Goal: Task Accomplishment & Management: Use online tool/utility

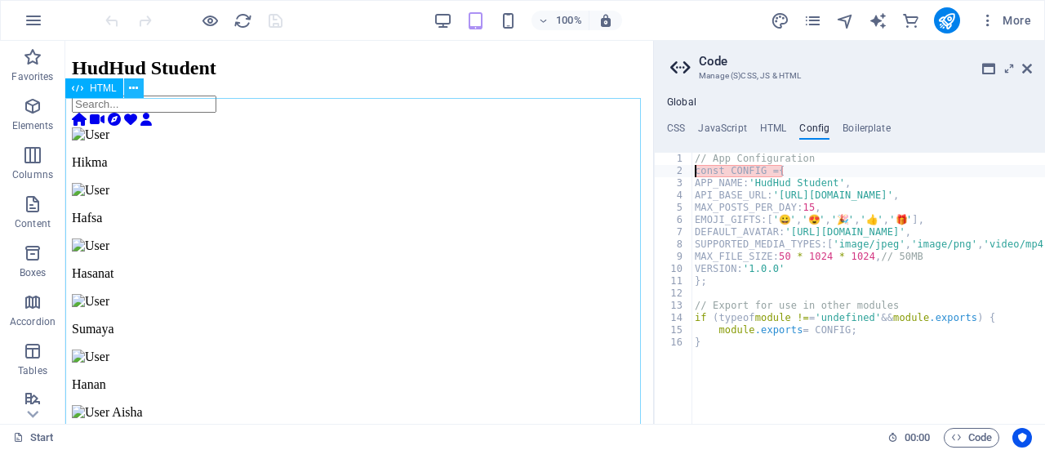
click at [128, 89] on button at bounding box center [134, 88] width 20 height 20
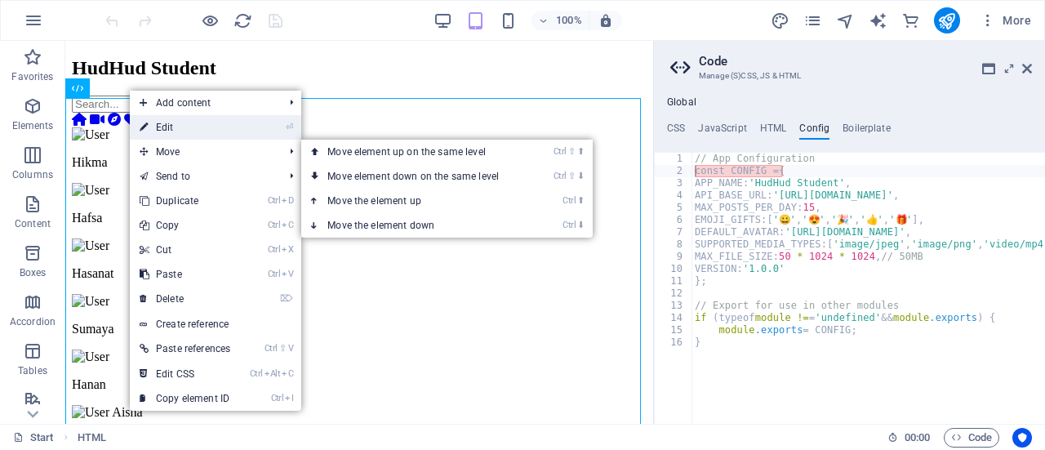
click at [188, 128] on link "⏎ Edit" at bounding box center [185, 127] width 110 height 25
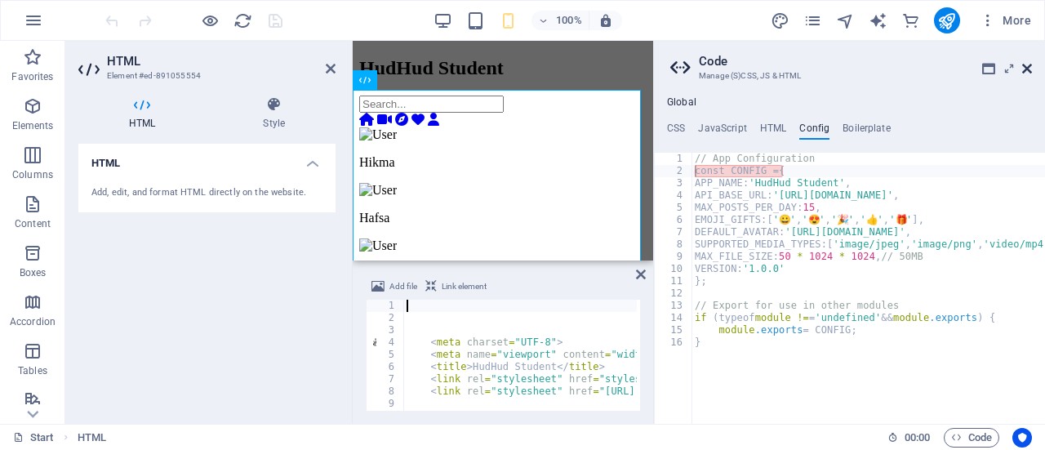
click at [1025, 74] on icon at bounding box center [1027, 68] width 10 height 13
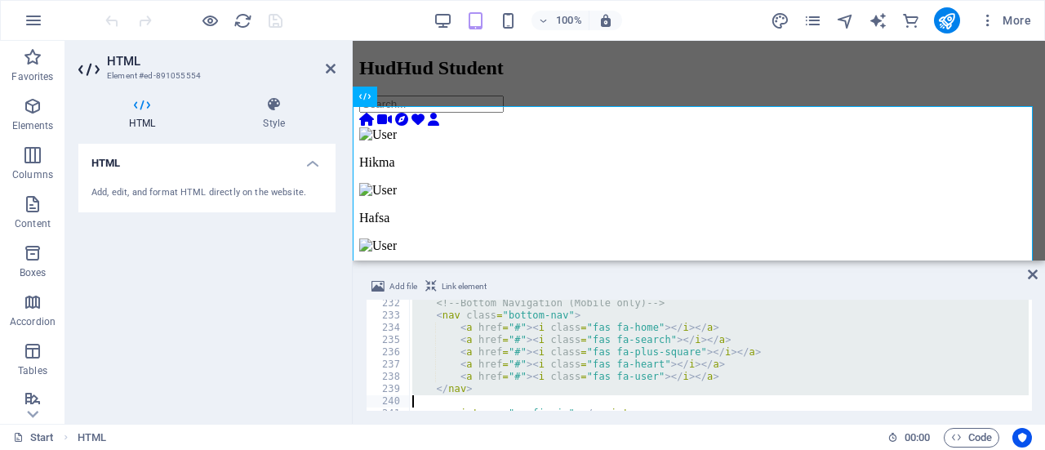
scroll to position [2881, 0]
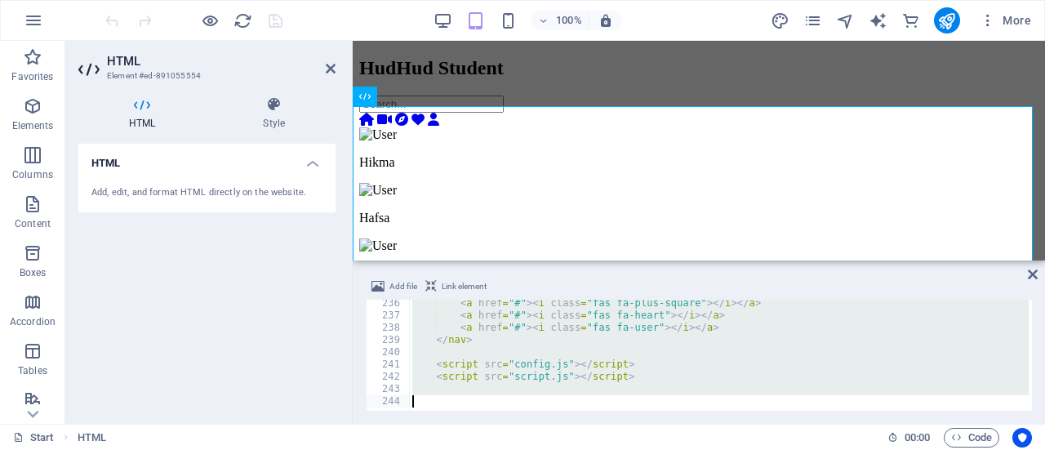
drag, startPoint x: 410, startPoint y: 306, endPoint x: 428, endPoint y: 488, distance: 183.0
click at [428, 449] on html "[DOMAIN_NAME] Start Favorites Elements Columns Content Boxes Accordion Tables F…" at bounding box center [522, 225] width 1045 height 450
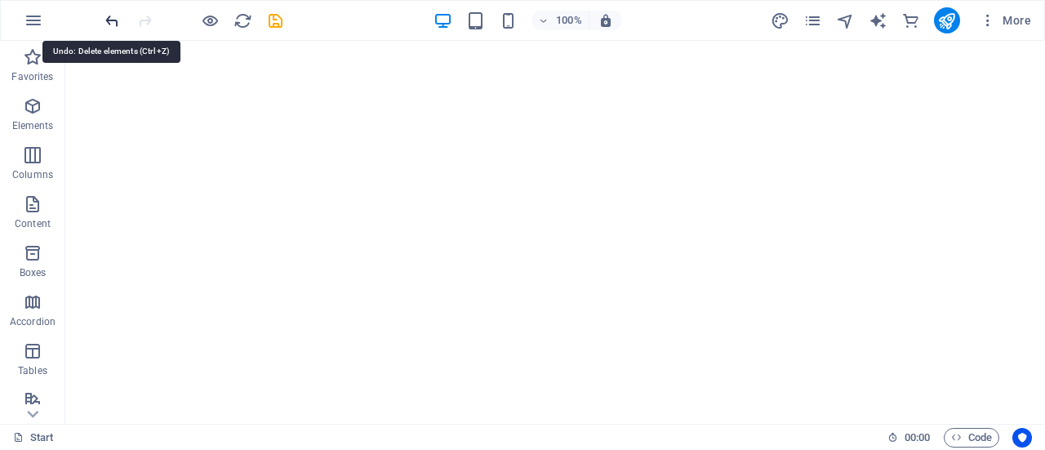
click at [113, 19] on icon "undo" at bounding box center [112, 20] width 19 height 19
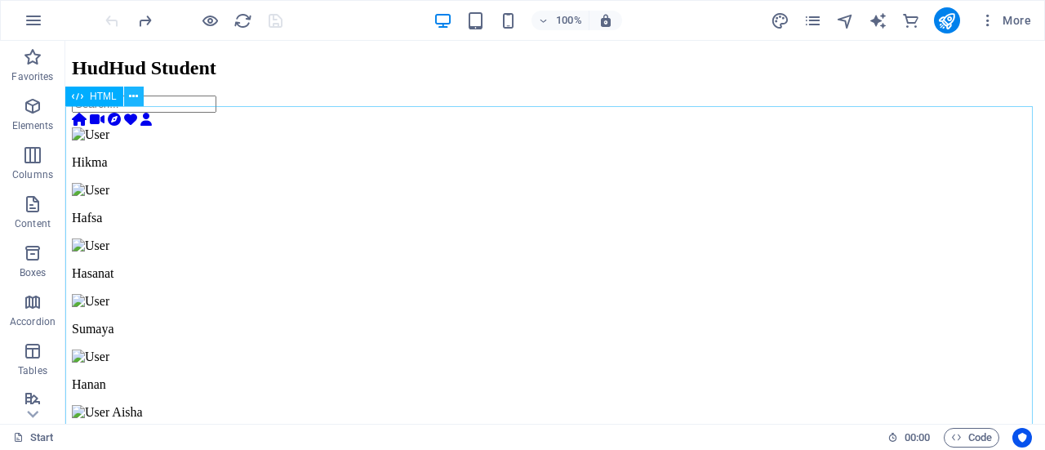
click at [124, 91] on button at bounding box center [134, 97] width 20 height 20
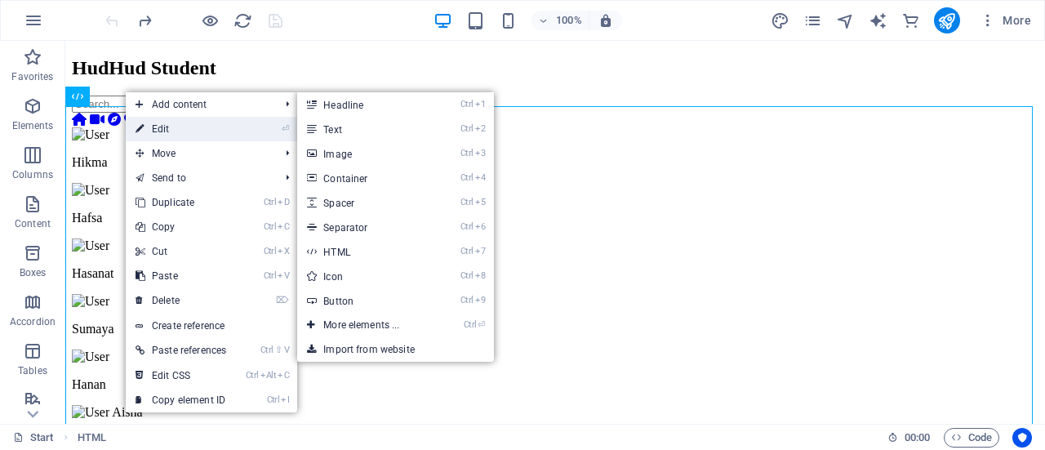
click at [174, 133] on link "⏎ Edit" at bounding box center [181, 129] width 110 height 25
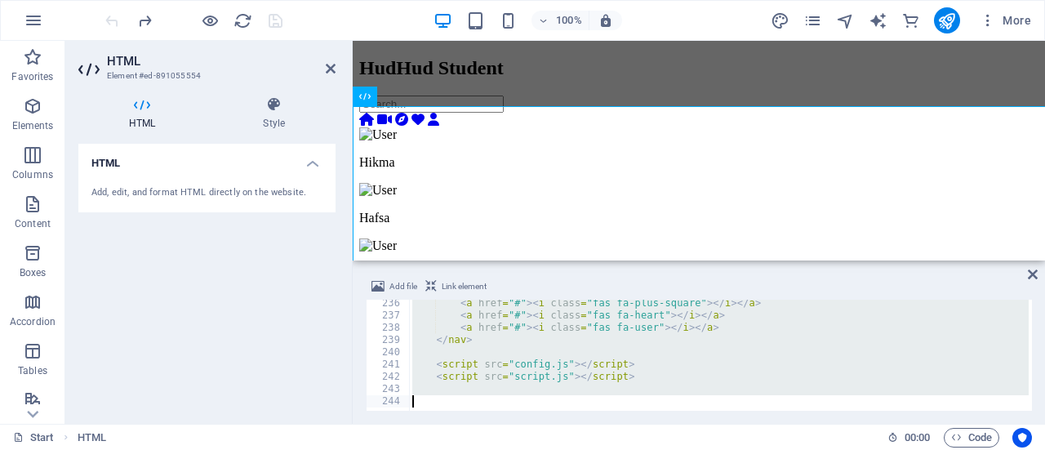
scroll to position [2878, 0]
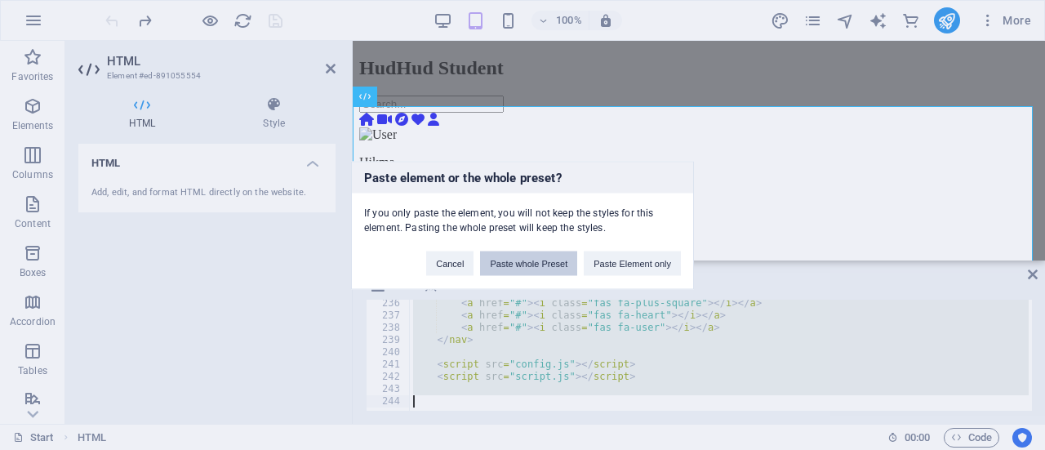
click at [541, 264] on button "Paste whole Preset" at bounding box center [528, 263] width 97 height 25
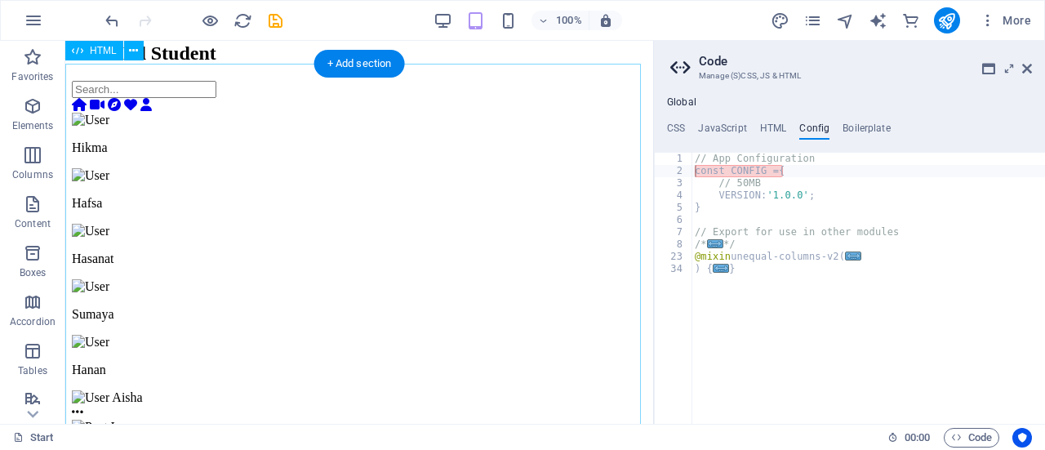
scroll to position [0, 0]
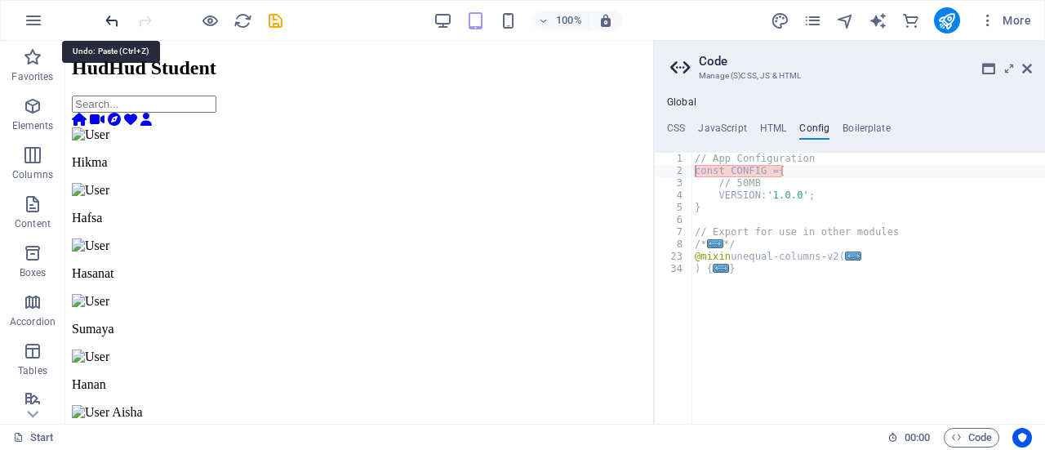
click at [108, 22] on icon "undo" at bounding box center [112, 20] width 19 height 19
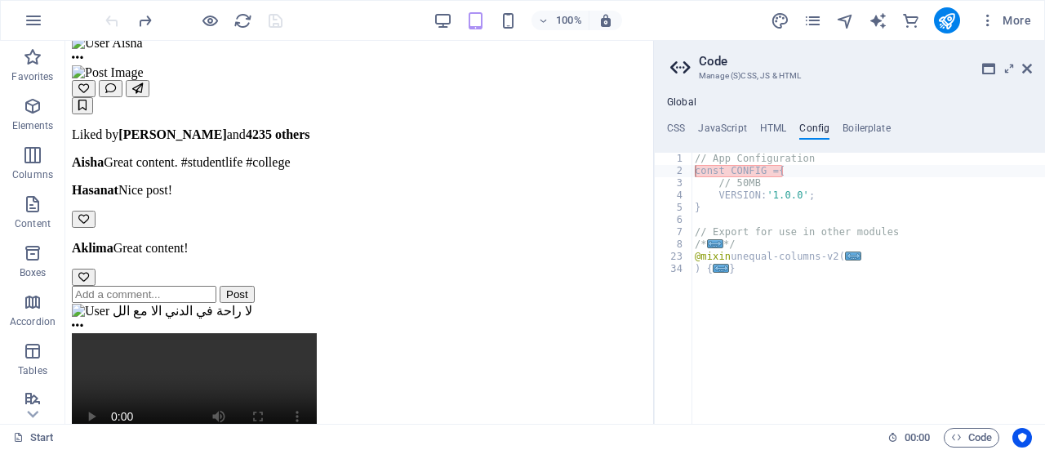
scroll to position [581, 0]
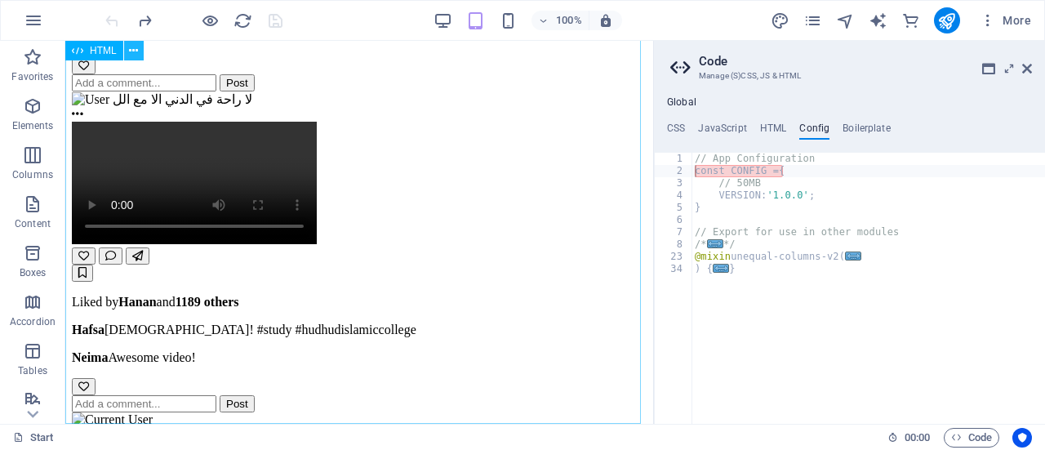
click at [136, 51] on icon at bounding box center [133, 50] width 9 height 17
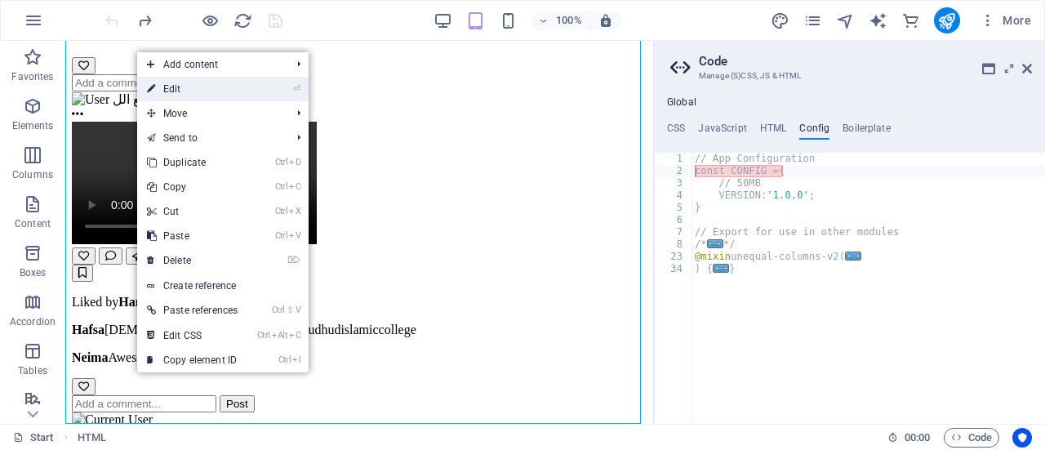
click at [203, 96] on link "⏎ Edit" at bounding box center [192, 89] width 110 height 25
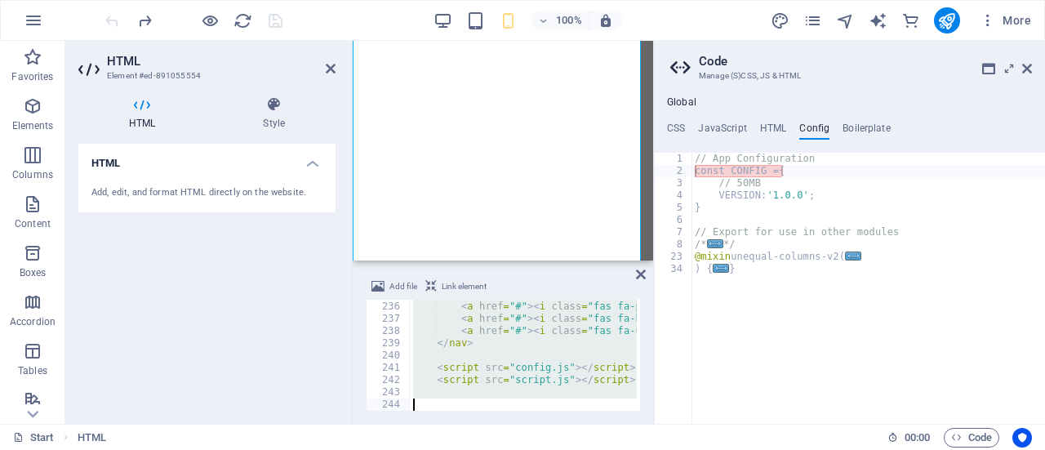
scroll to position [0, 0]
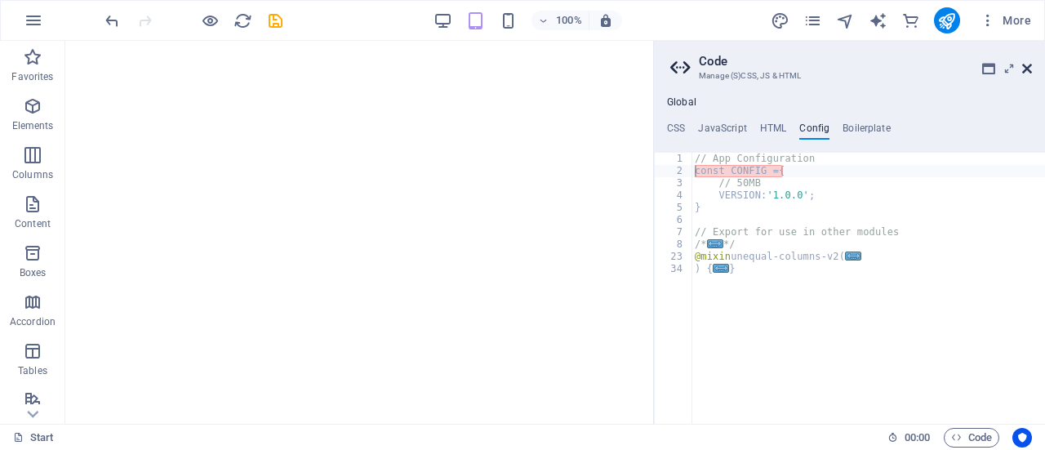
click at [1028, 67] on icon at bounding box center [1027, 68] width 10 height 13
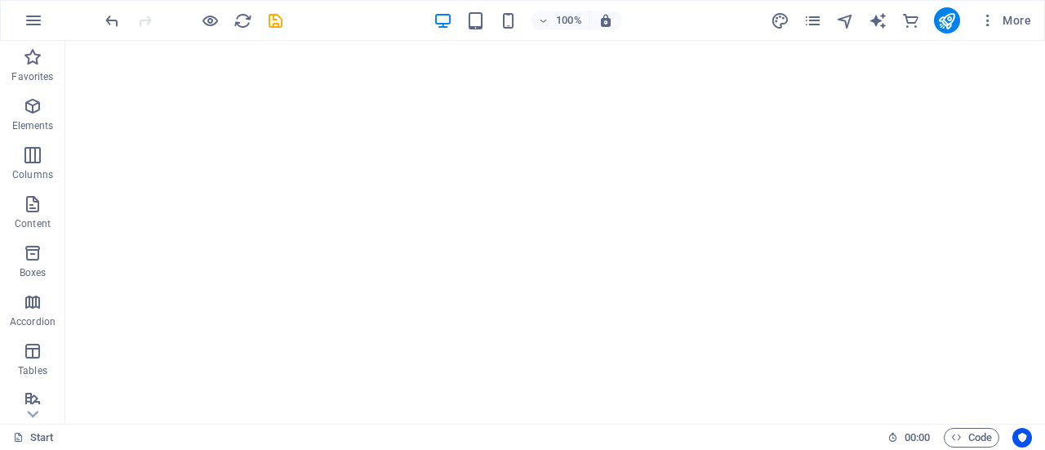
drag, startPoint x: 136, startPoint y: 65, endPoint x: 102, endPoint y: 51, distance: 35.9
click at [102, 47] on html at bounding box center [555, 44] width 980 height 7
click at [33, 16] on icon "button" at bounding box center [34, 21] width 20 height 20
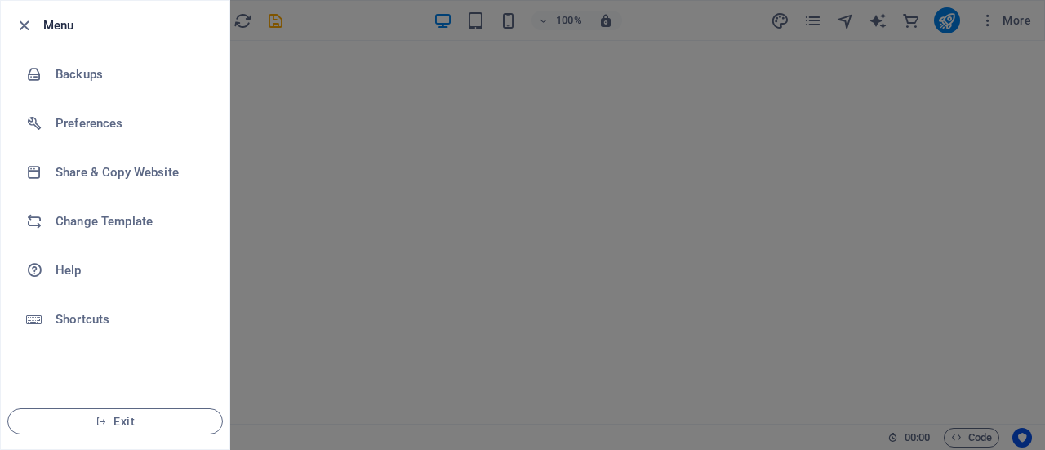
click at [283, 150] on div at bounding box center [522, 225] width 1045 height 450
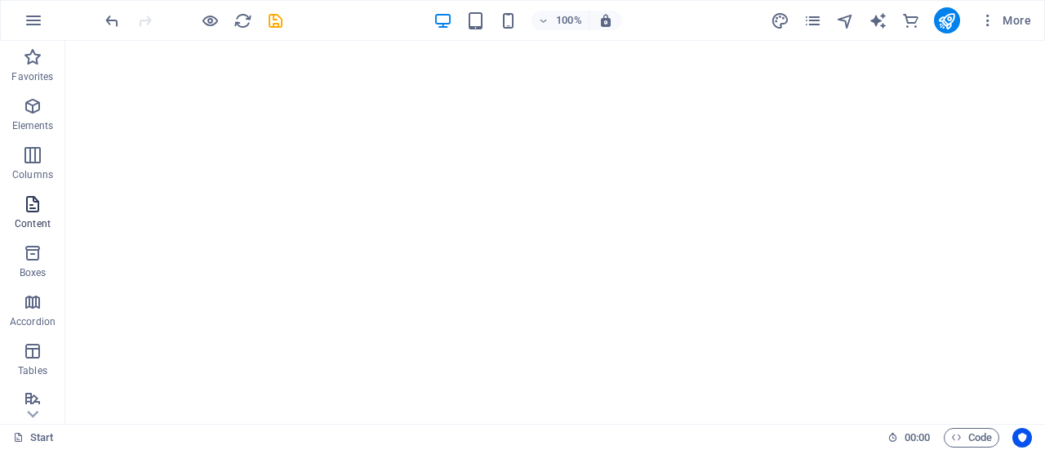
click at [34, 212] on icon "button" at bounding box center [33, 204] width 20 height 20
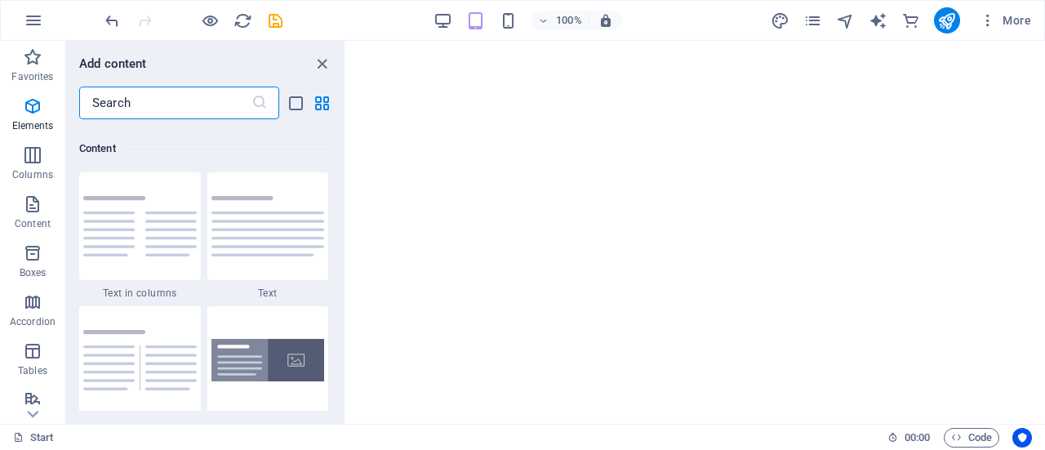
scroll to position [2858, 0]
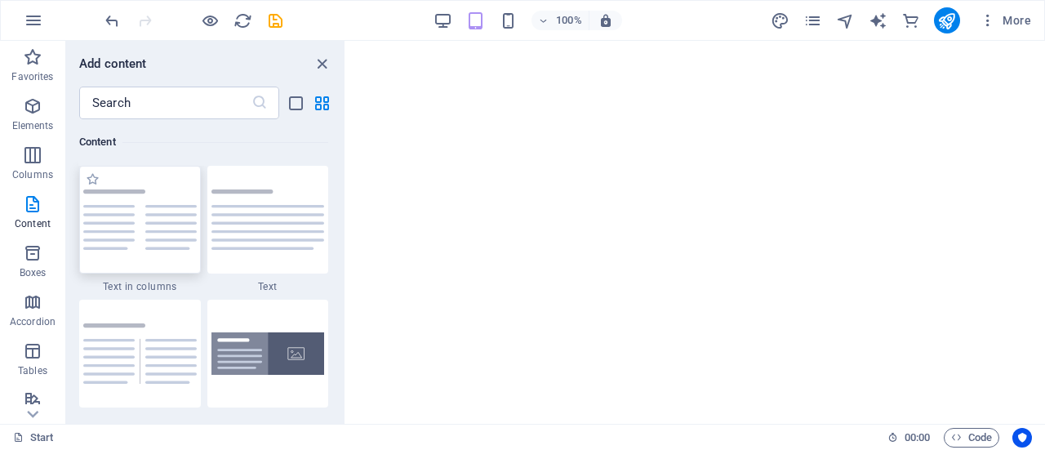
click at [113, 241] on img at bounding box center [140, 219] width 114 height 60
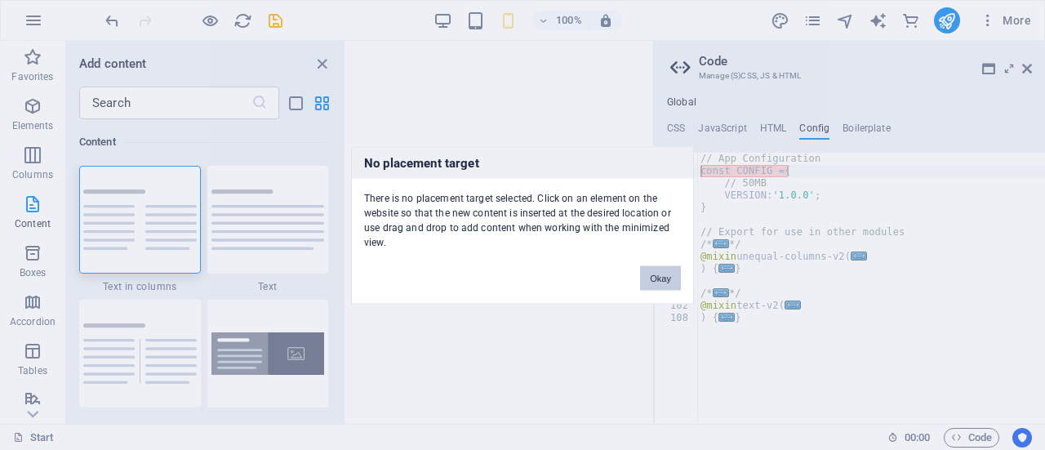
click at [657, 278] on button "Okay" at bounding box center [660, 277] width 41 height 25
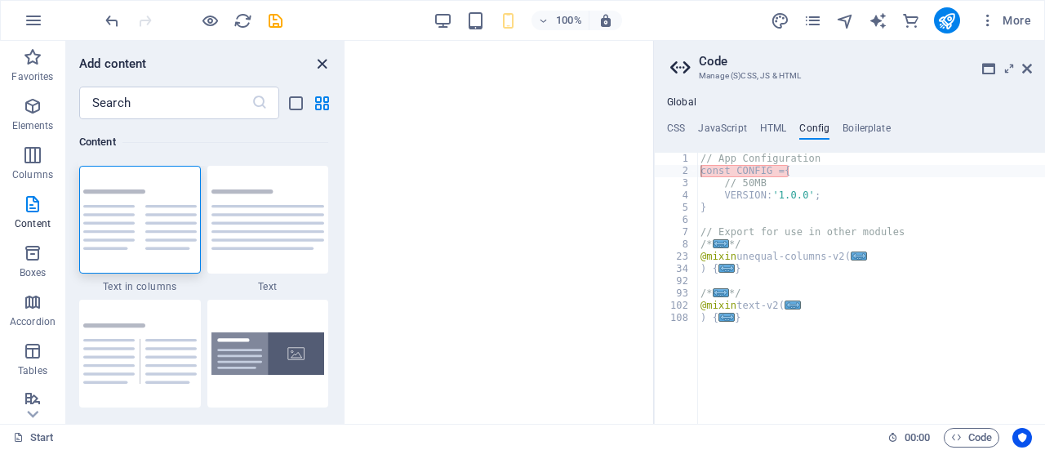
click at [330, 69] on icon "close panel" at bounding box center [322, 64] width 19 height 19
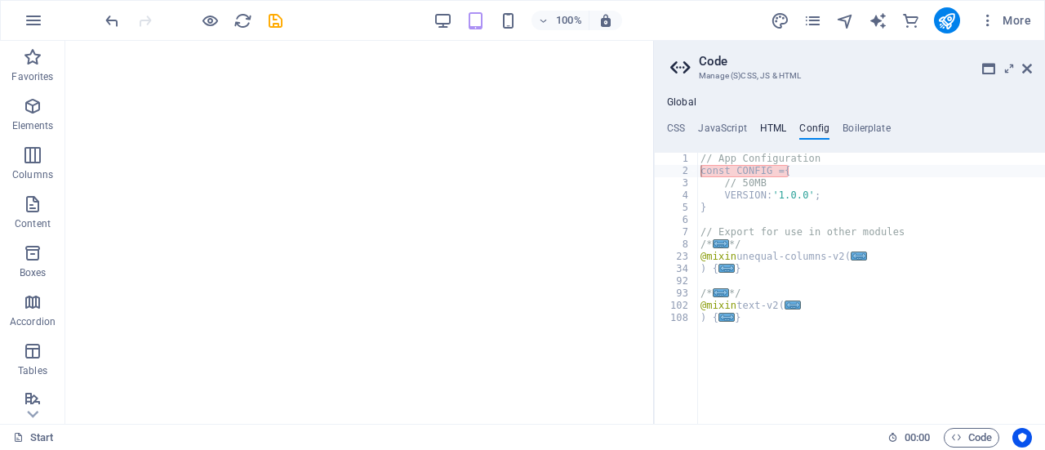
click at [768, 127] on h4 "HTML" at bounding box center [773, 132] width 27 height 18
type textarea "{{content}}"
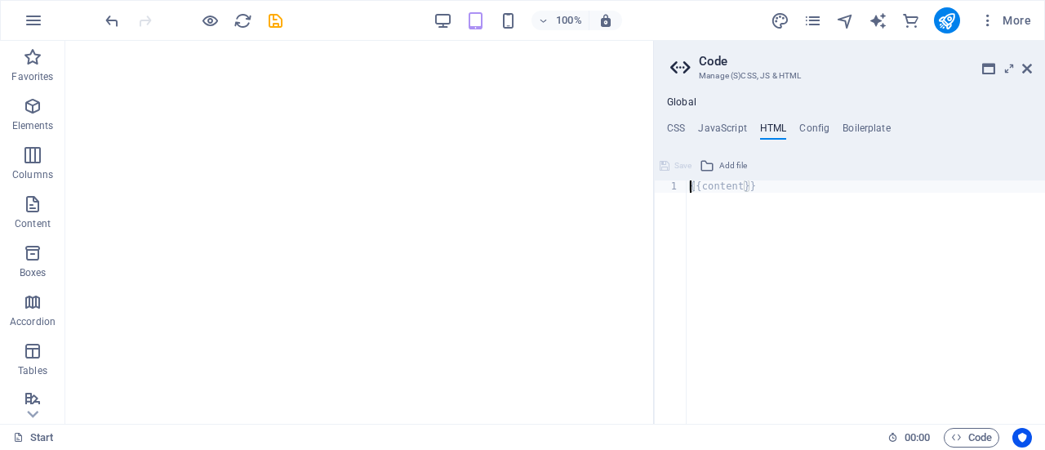
paste textarea
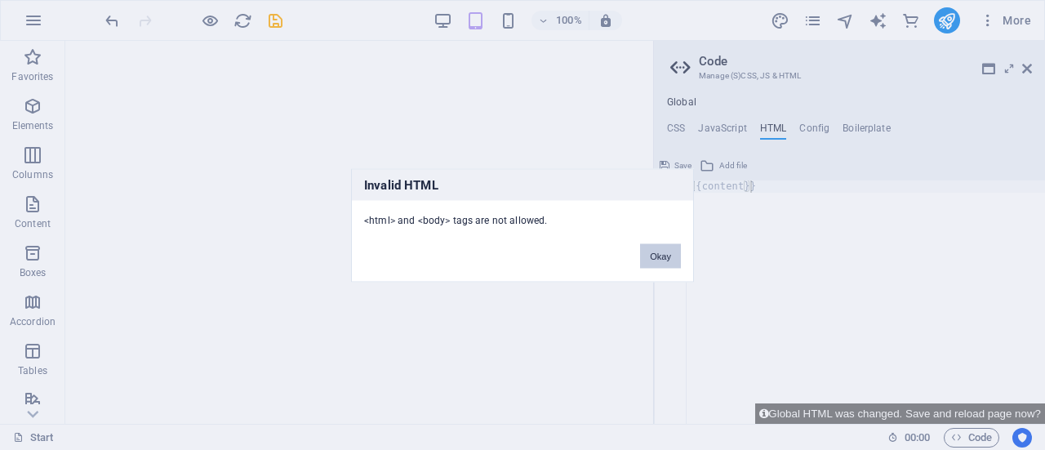
click at [657, 249] on button "Okay" at bounding box center [660, 255] width 41 height 25
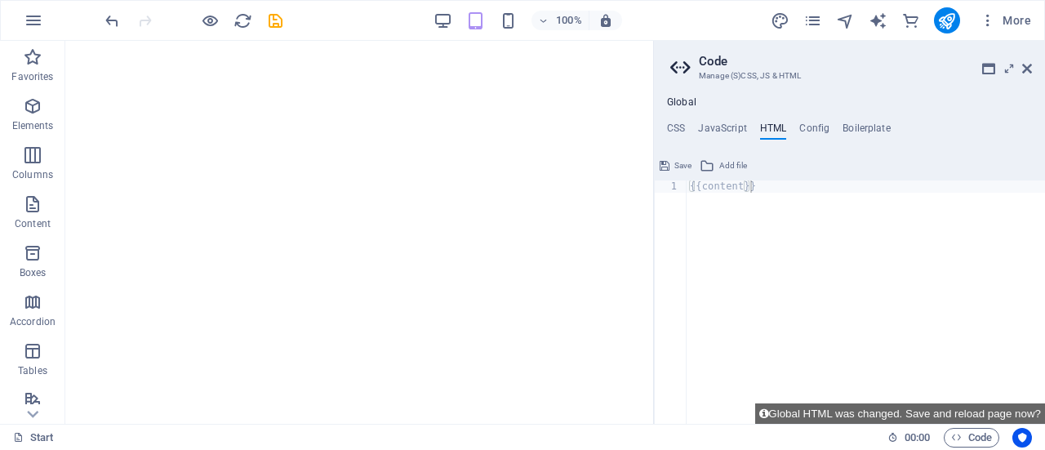
click at [1034, 72] on aside "Code Manage (S)CSS, JS & HTML Global CSS JavaScript HTML Config Boilerplate XXX…" at bounding box center [849, 232] width 392 height 383
click at [1026, 71] on icon at bounding box center [1027, 68] width 10 height 13
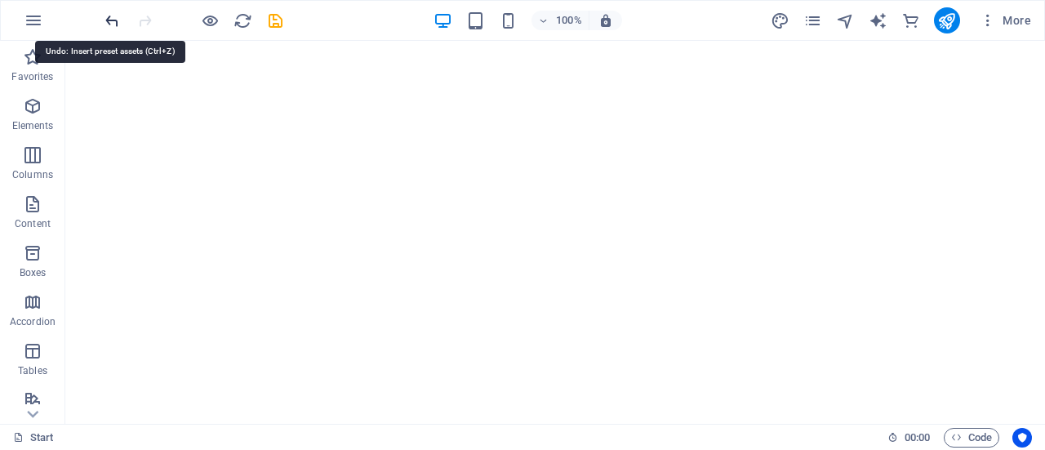
click at [111, 27] on icon "undo" at bounding box center [112, 20] width 19 height 19
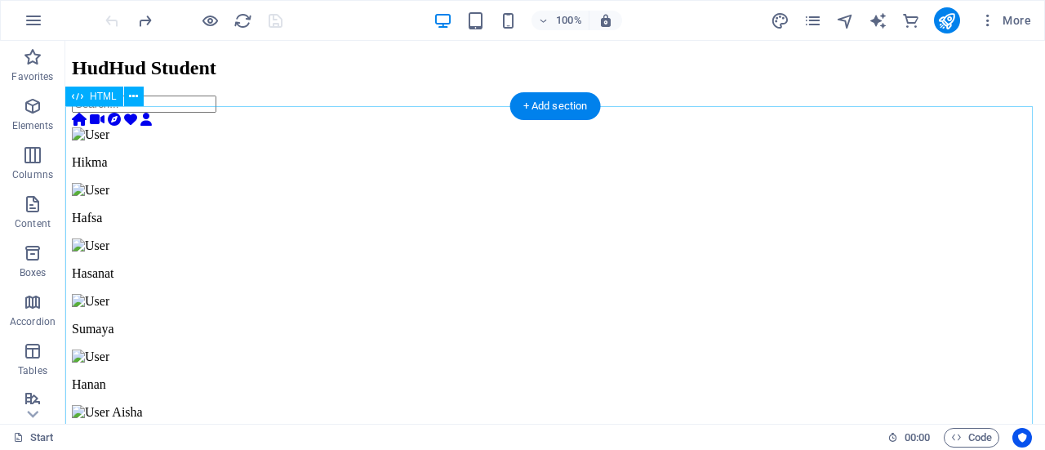
click at [137, 99] on icon at bounding box center [133, 96] width 9 height 17
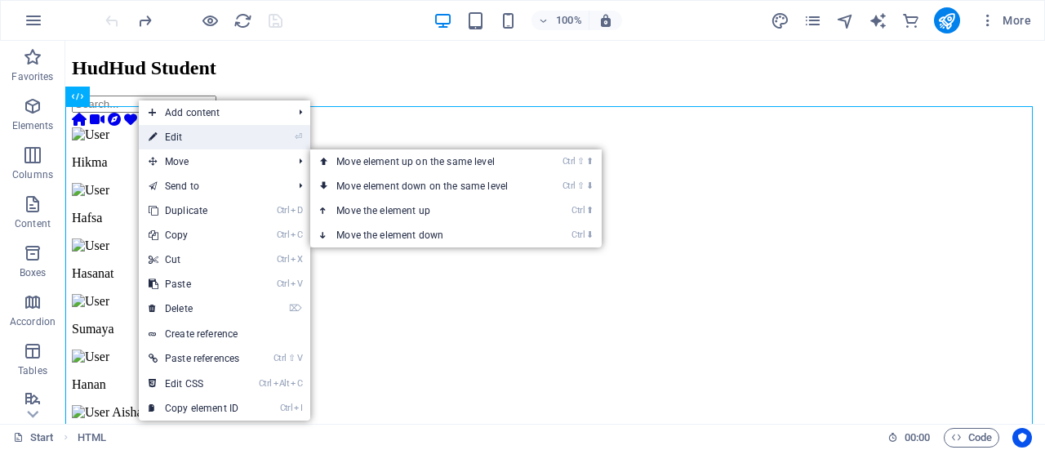
click at [186, 141] on link "⏎ Edit" at bounding box center [194, 137] width 110 height 25
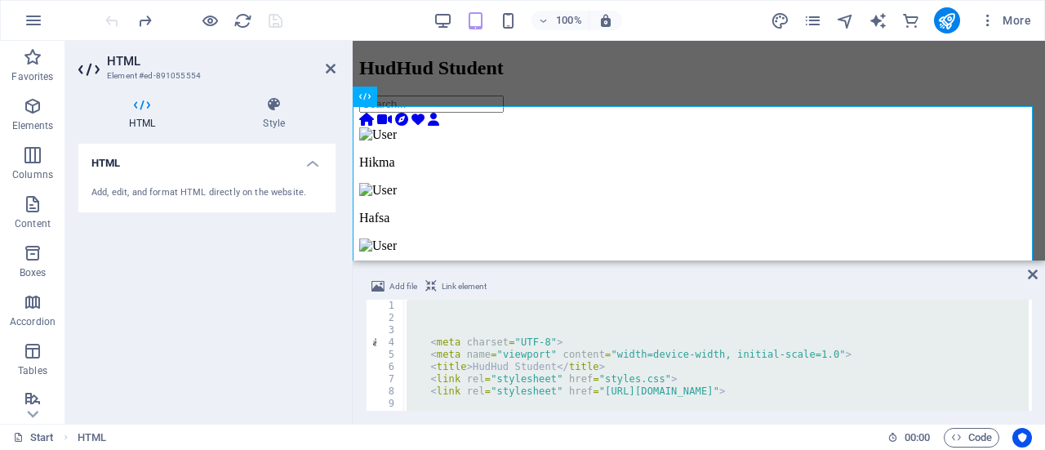
scroll to position [0, 0]
click at [435, 333] on div "< meta charset = "UTF-8" > < meta name = "viewport" content = "width=device-wid…" at bounding box center [716, 355] width 626 height 111
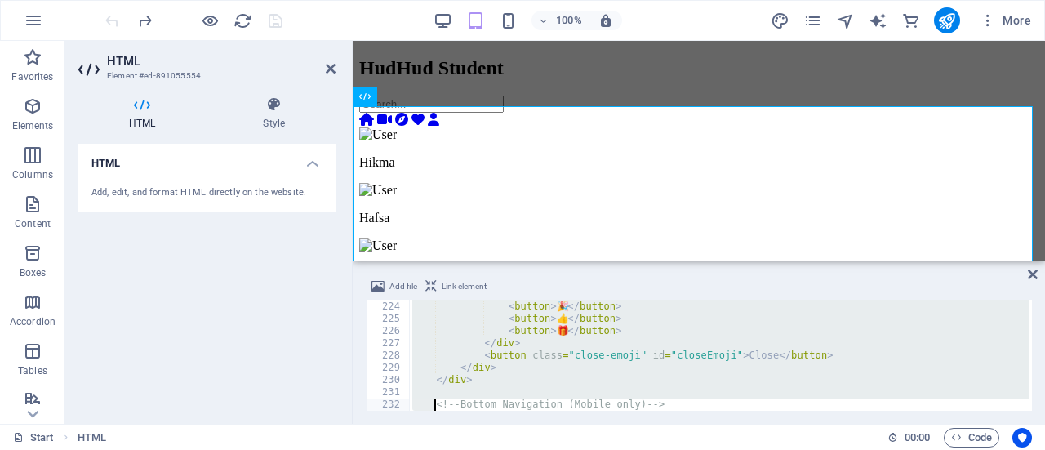
scroll to position [2878, 0]
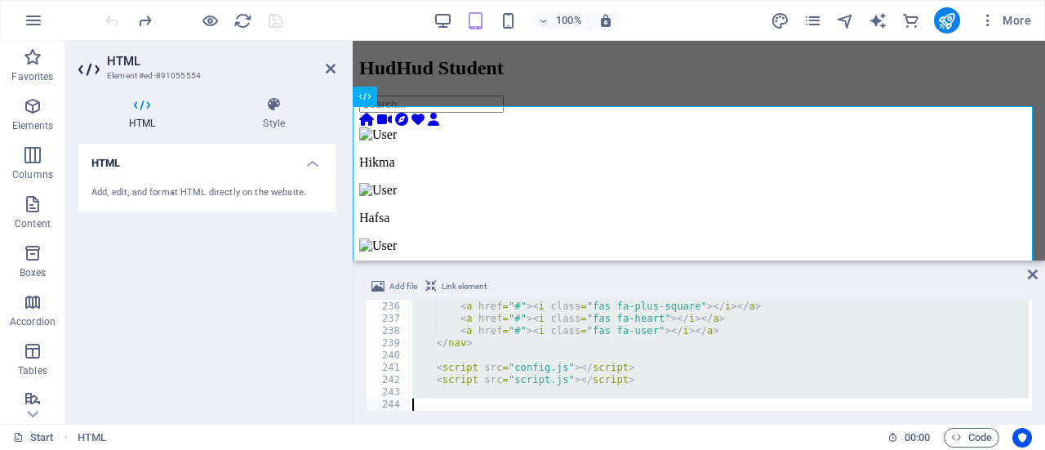
drag, startPoint x: 407, startPoint y: 309, endPoint x: 435, endPoint y: 440, distance: 134.6
click at [435, 424] on section "Favorites Elements Columns Content Boxes Accordion Tables Features Images Slide…" at bounding box center [522, 232] width 1045 height 383
paste textarea "</html>"
type textarea "</html>"
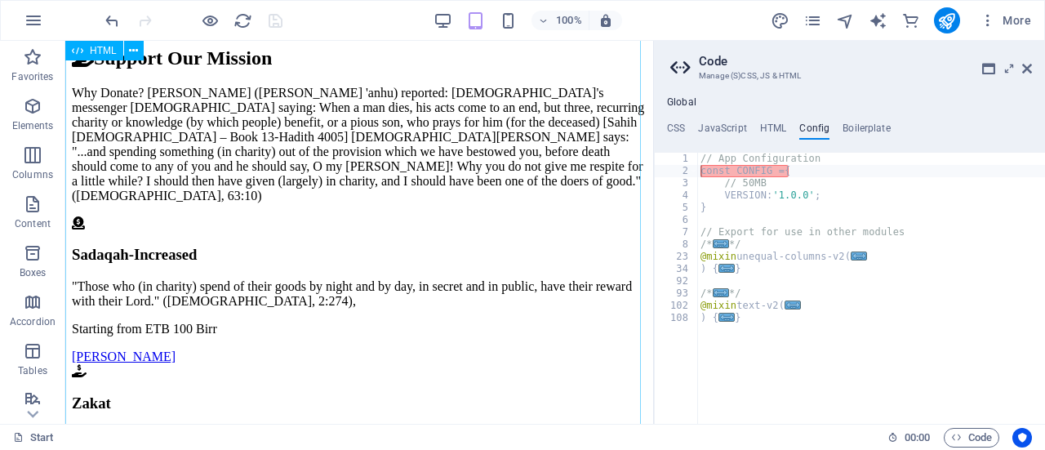
scroll to position [4070, 0]
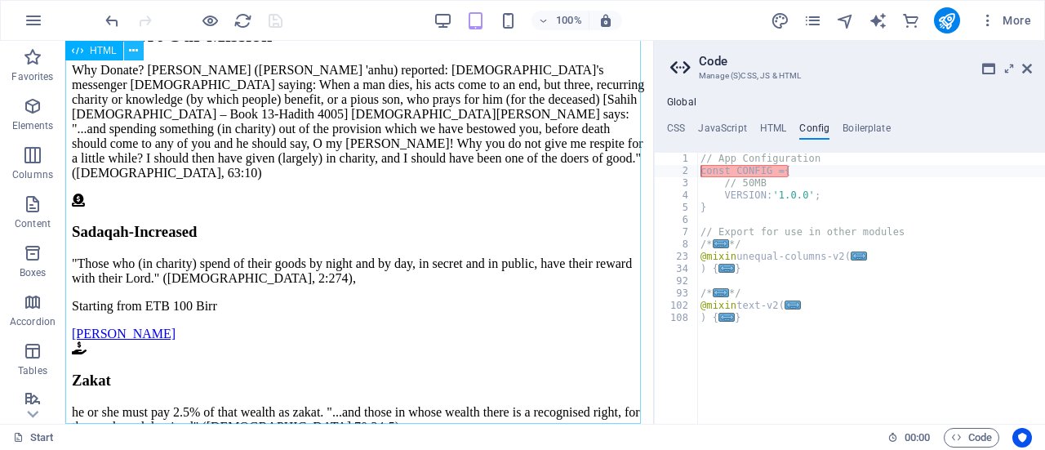
click at [131, 52] on icon at bounding box center [133, 50] width 9 height 17
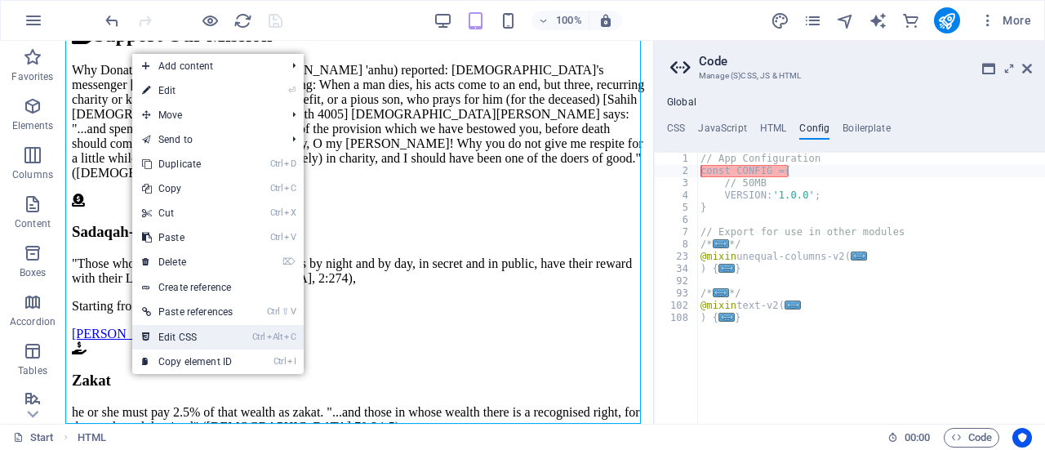
click at [207, 334] on link "Ctrl Alt C Edit CSS" at bounding box center [187, 337] width 110 height 25
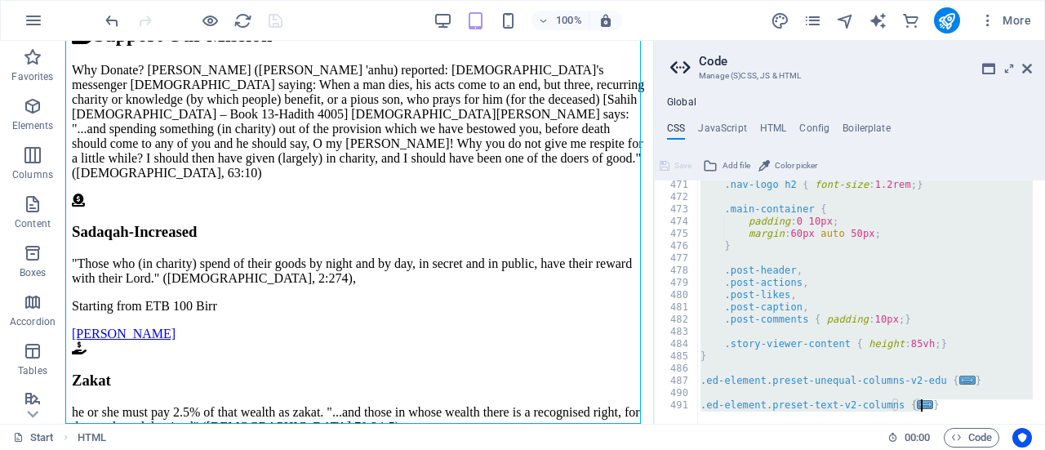
scroll to position [5759, 0]
drag, startPoint x: 694, startPoint y: 185, endPoint x: 691, endPoint y: 481, distance: 295.7
click at [691, 449] on html "[DOMAIN_NAME] Start Favorites Elements Columns Content Boxes Accordion Tables F…" at bounding box center [522, 225] width 1045 height 450
paste textarea
type textarea "}"
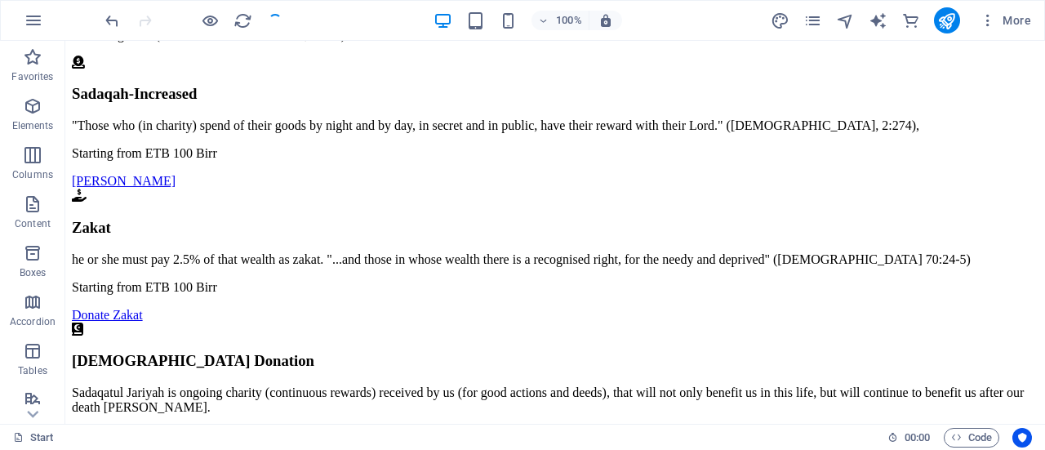
scroll to position [4070, 0]
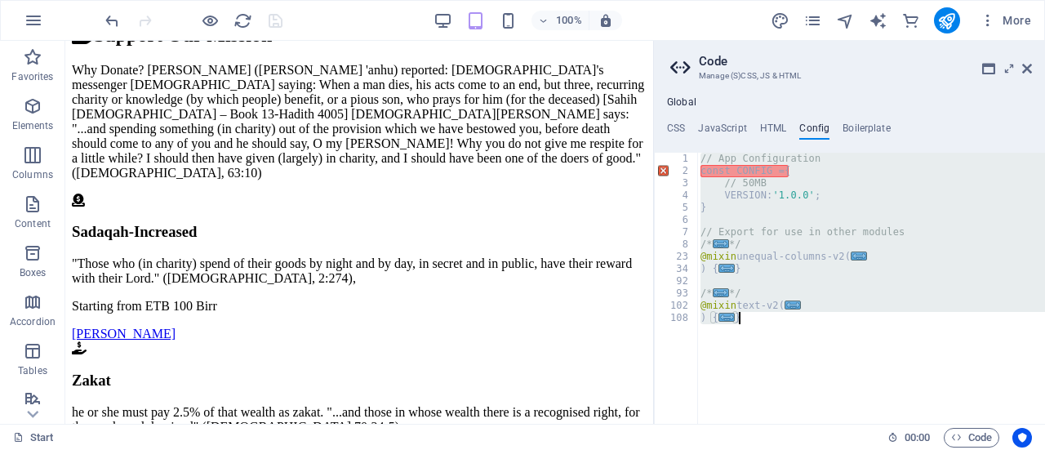
drag, startPoint x: 702, startPoint y: 160, endPoint x: 758, endPoint y: 355, distance: 203.2
click at [758, 355] on div "// App Configuration const CONFIG = { // 50MB VERSION: '1.0.0' ; } // Export fo…" at bounding box center [871, 301] width 348 height 296
type textarea "} }"
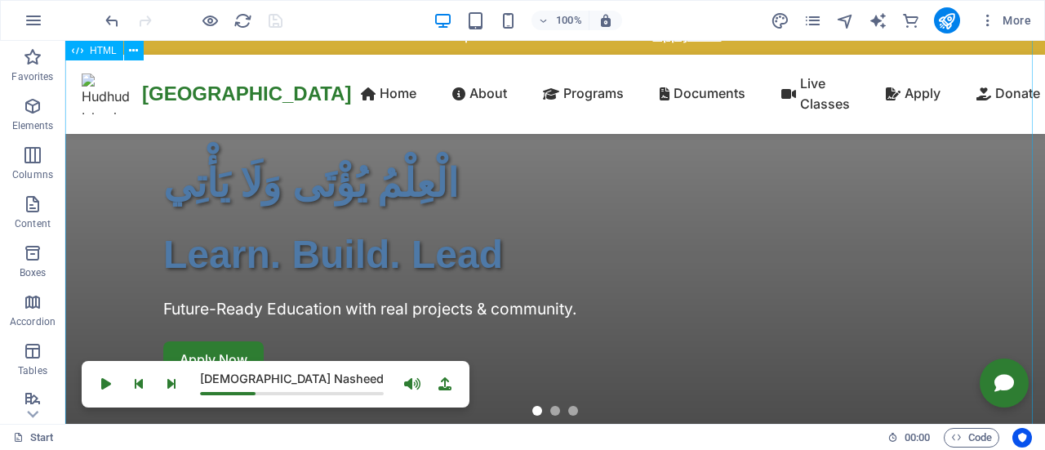
scroll to position [0, 0]
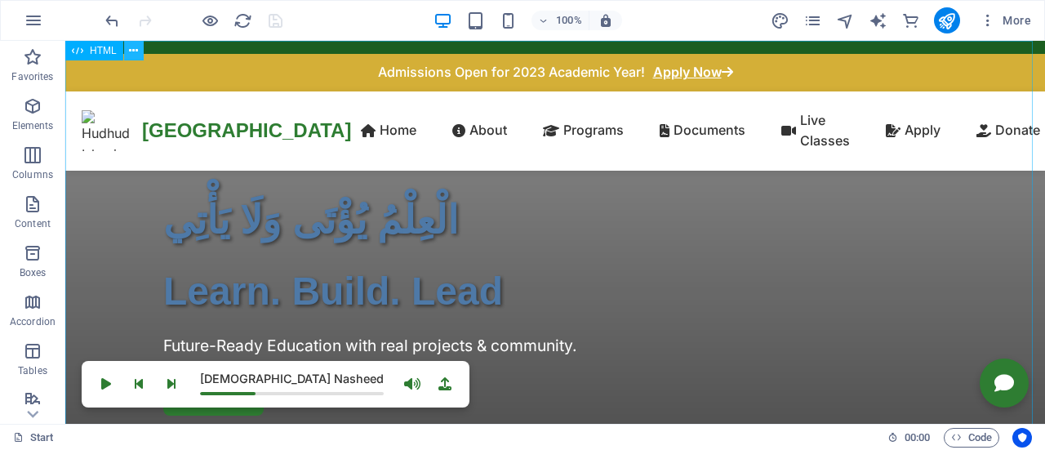
click at [129, 49] on icon at bounding box center [133, 50] width 9 height 17
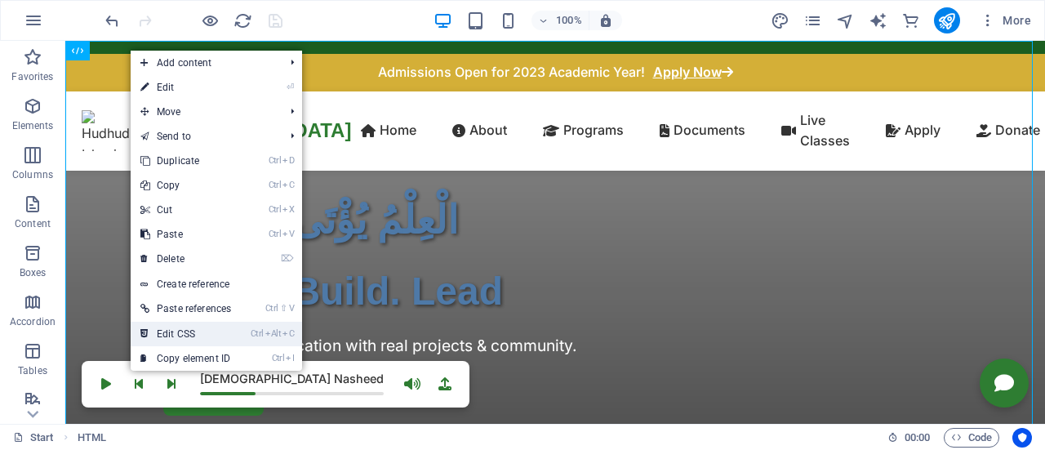
drag, startPoint x: 201, startPoint y: 331, endPoint x: 137, endPoint y: 291, distance: 75.2
click at [201, 331] on link "Ctrl Alt C Edit CSS" at bounding box center [186, 334] width 110 height 25
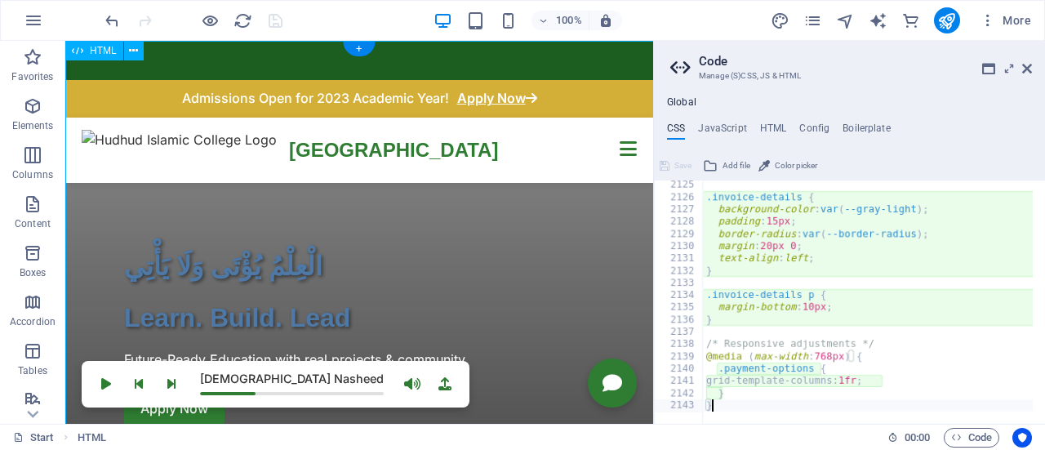
type textarea "width: 60px;"
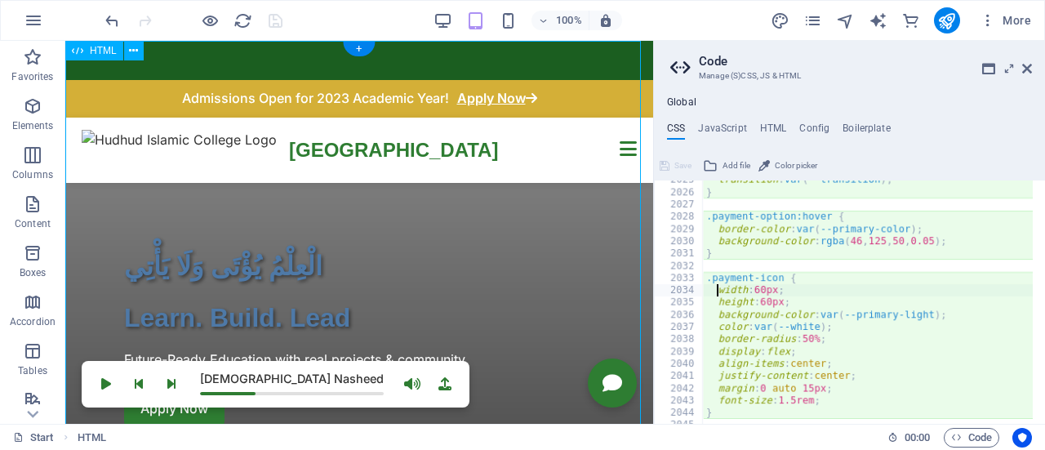
scroll to position [24801, 0]
click at [725, 123] on h4 "JavaScript" at bounding box center [722, 132] width 48 height 18
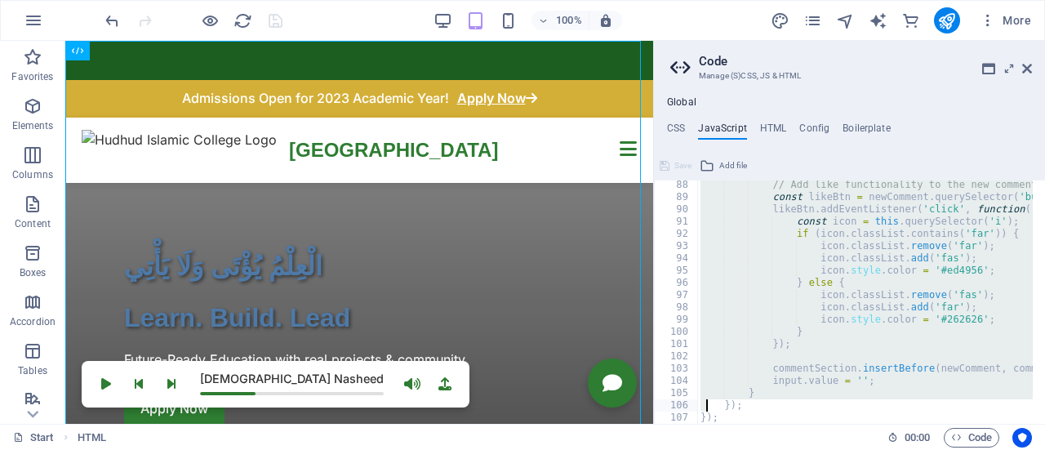
scroll to position [1325, 0]
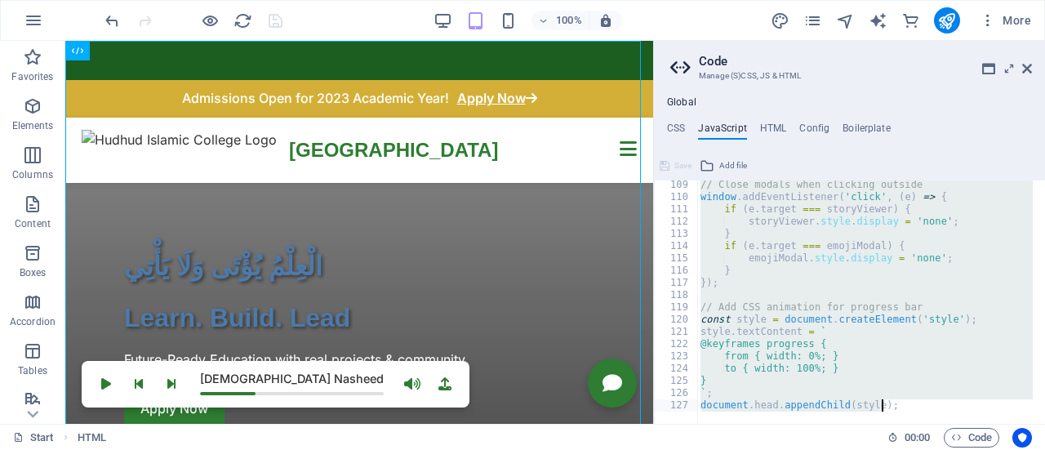
drag, startPoint x: 693, startPoint y: 184, endPoint x: 708, endPoint y: 445, distance: 261.8
click at [708, 424] on div "Start Favorites Elements Columns Content Boxes Accordion Tables Features Images…" at bounding box center [522, 232] width 1045 height 383
paste textarea "}"
type textarea "});"
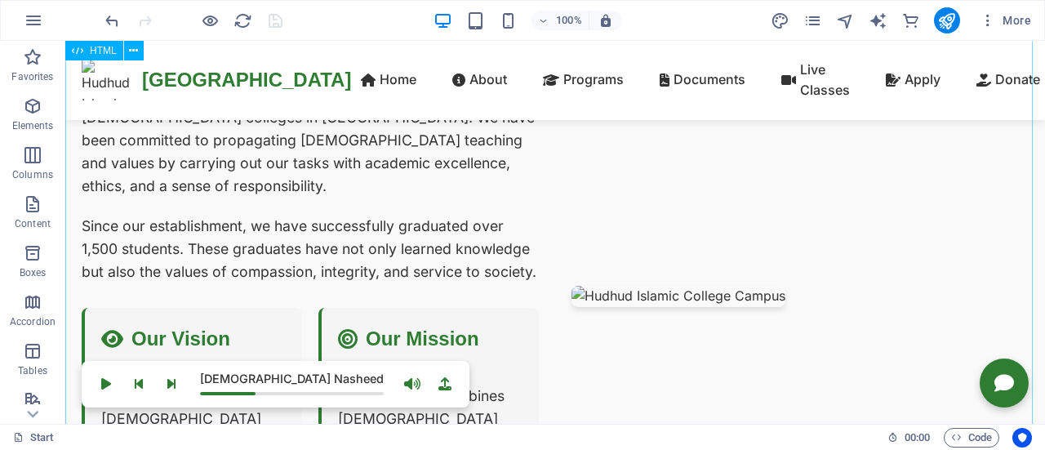
scroll to position [653, 0]
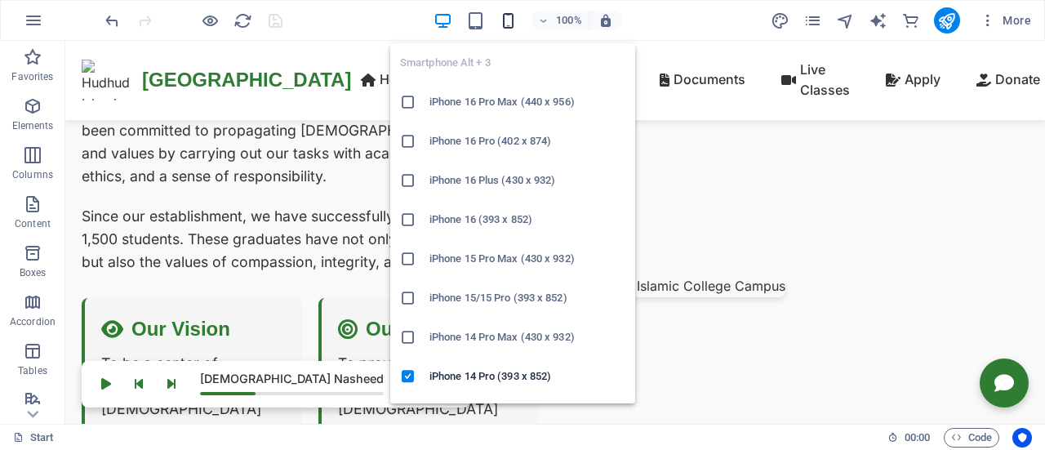
click at [515, 22] on icon "button" at bounding box center [508, 20] width 19 height 19
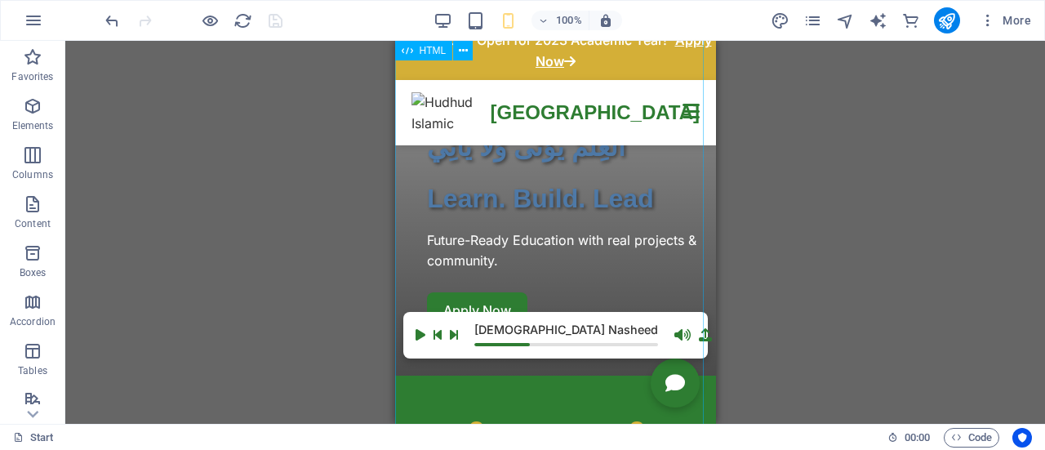
scroll to position [0, 0]
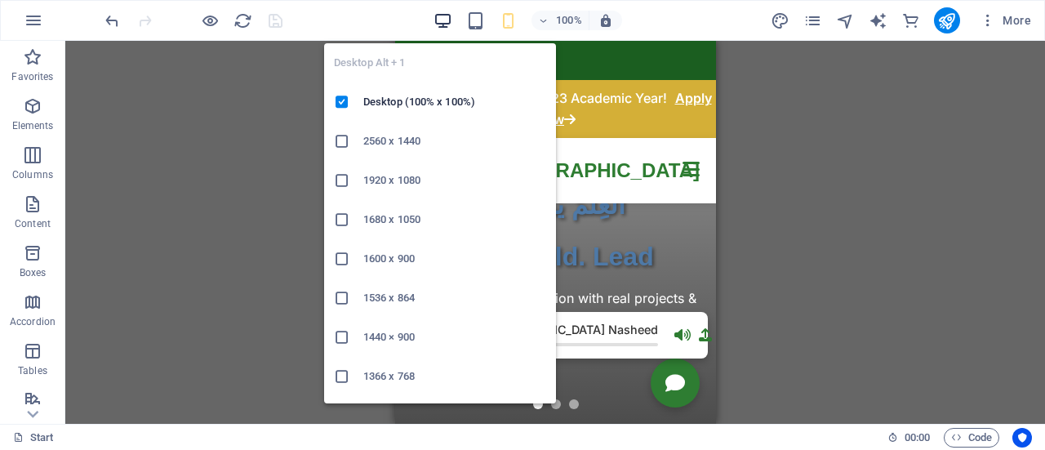
click at [442, 20] on icon "button" at bounding box center [443, 20] width 19 height 19
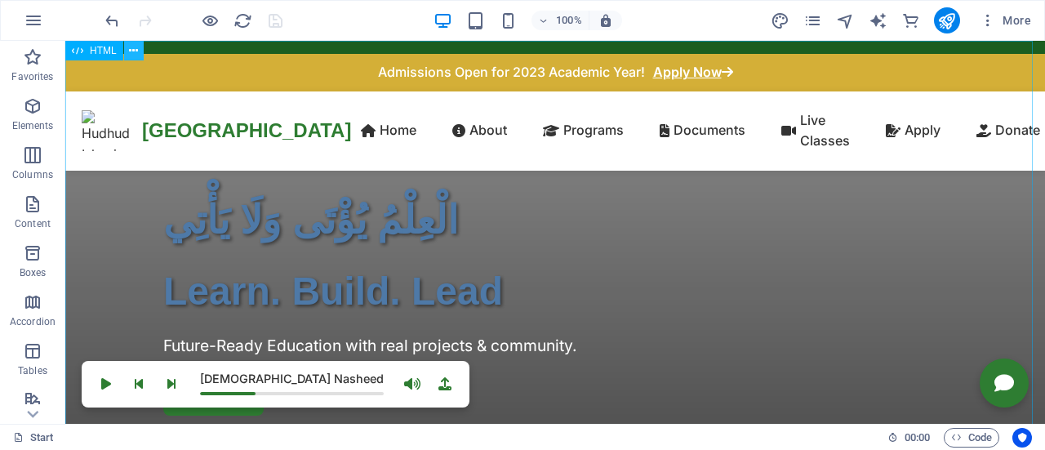
click at [127, 51] on button at bounding box center [134, 51] width 20 height 20
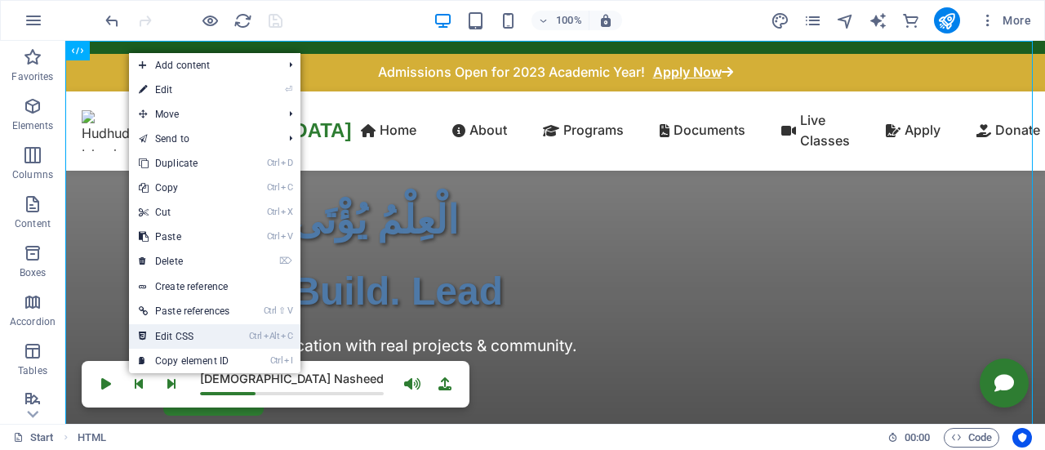
click at [205, 332] on link "Ctrl Alt C Edit CSS" at bounding box center [184, 336] width 110 height 25
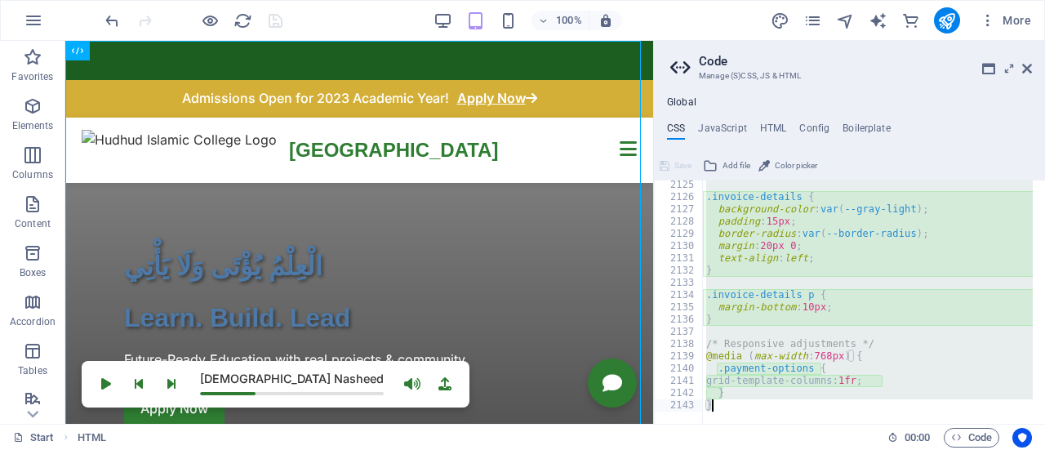
scroll to position [26021, 0]
drag, startPoint x: 696, startPoint y: 184, endPoint x: 699, endPoint y: 488, distance: 304.6
click at [699, 449] on html "[DOMAIN_NAME] Start Favorites Elements Columns Content Boxes Accordion Tables F…" at bounding box center [522, 225] width 1045 height 450
type textarea "} }"
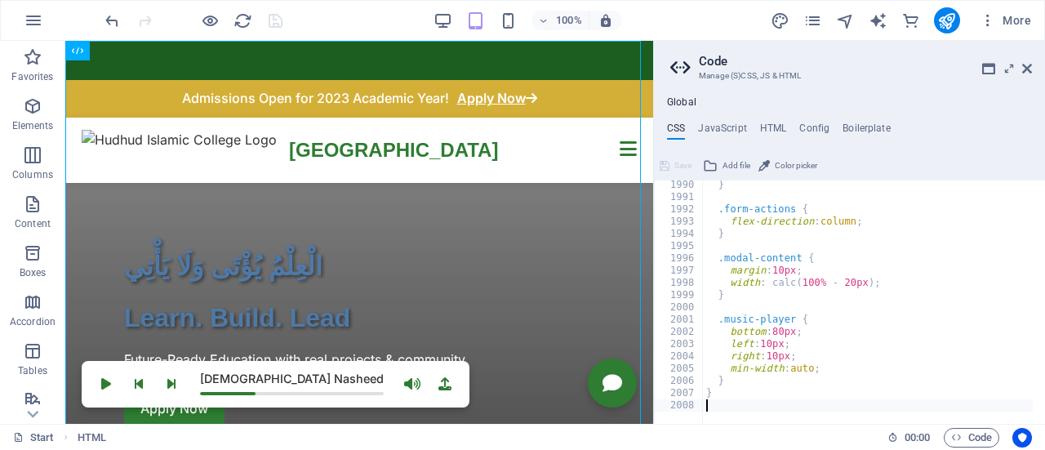
scroll to position [24366, 0]
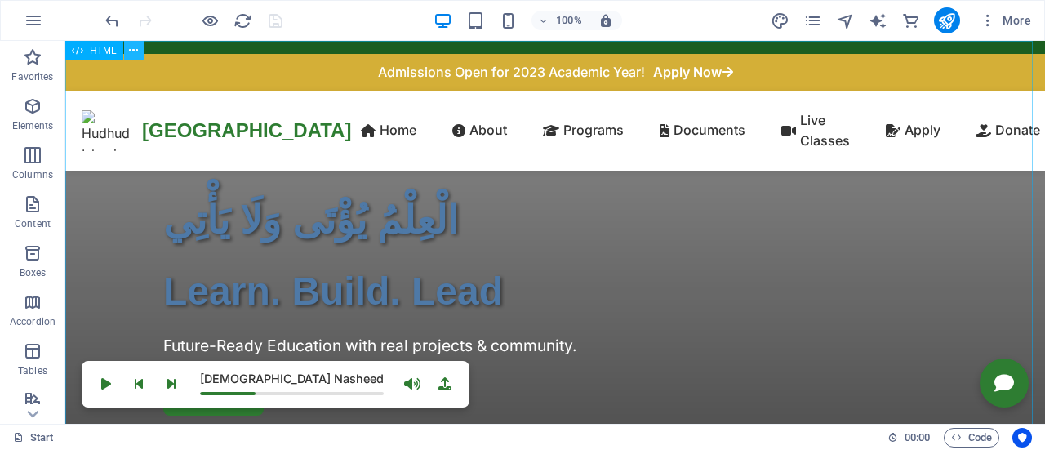
click at [136, 51] on icon at bounding box center [133, 50] width 9 height 17
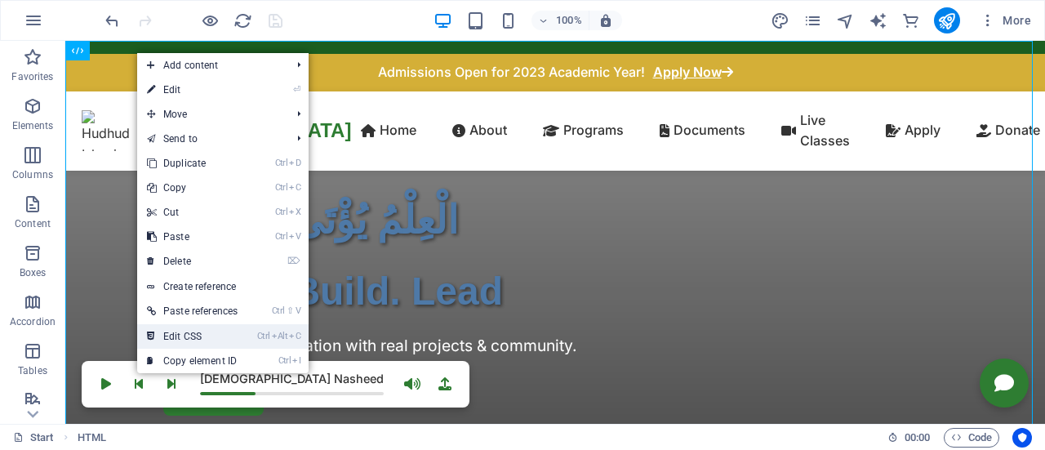
click at [193, 337] on link "Ctrl Alt C Edit CSS" at bounding box center [192, 336] width 110 height 25
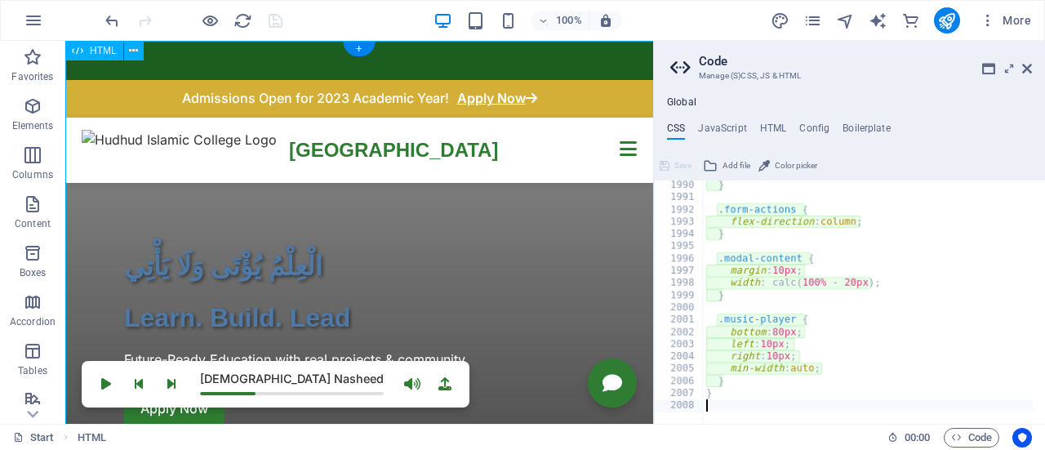
type textarea "bottom: 80px;"
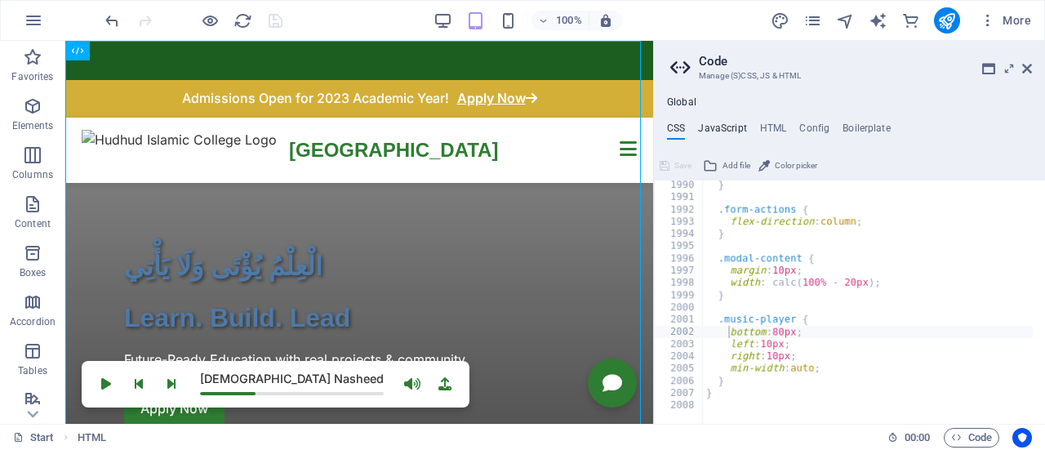
click at [733, 124] on h4 "JavaScript" at bounding box center [722, 132] width 48 height 18
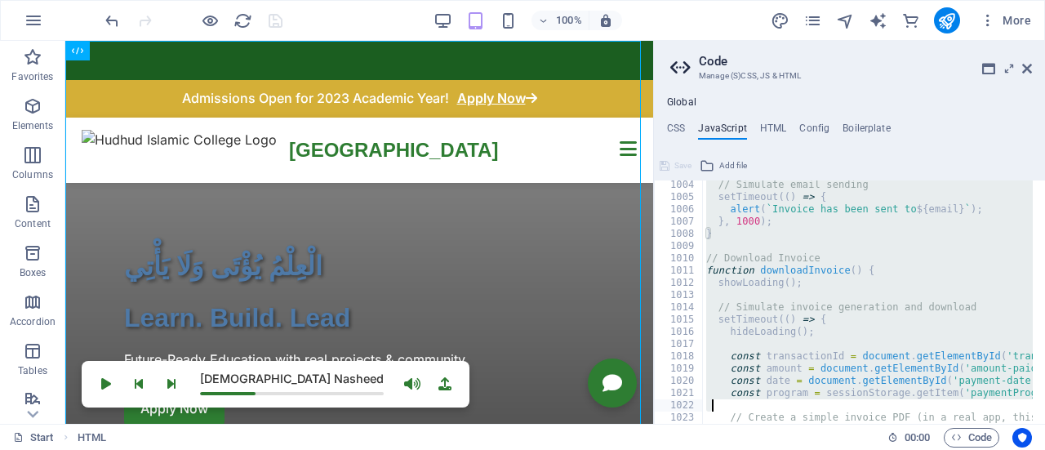
scroll to position [12889, 0]
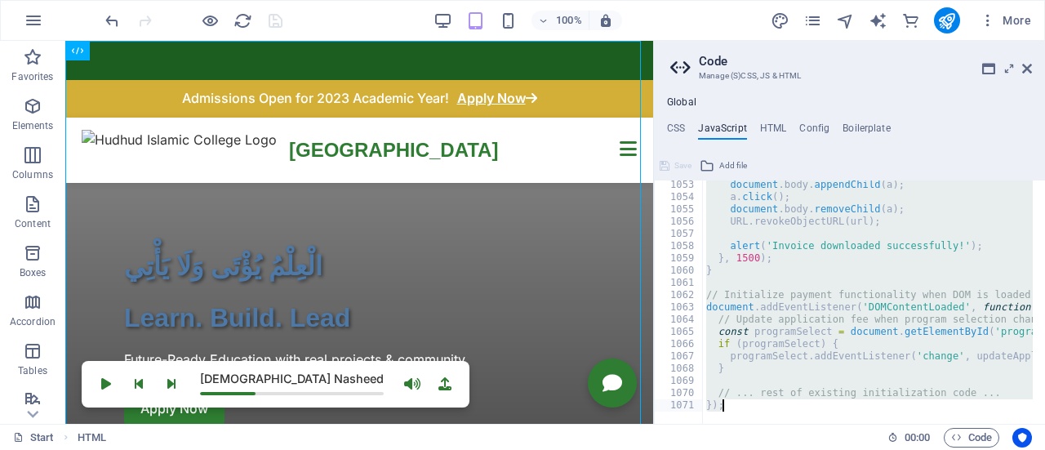
drag, startPoint x: 696, startPoint y: 187, endPoint x: 709, endPoint y: 488, distance: 301.6
click at [709, 449] on html "[DOMAIN_NAME] Start Favorites Elements Columns Content Boxes Accordion Tables F…" at bounding box center [522, 225] width 1045 height 450
type textarea "// ... rest of existing initialization code ... });"
paste textarea
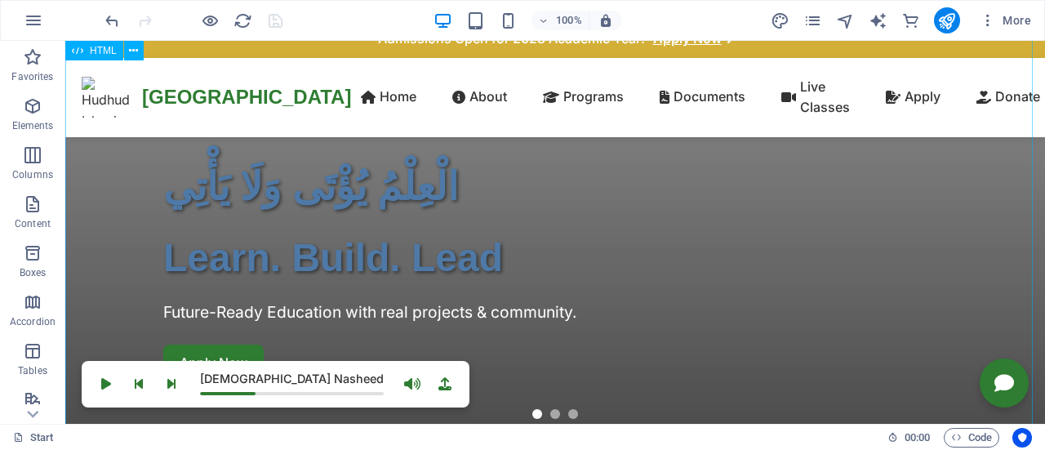
scroll to position [0, 0]
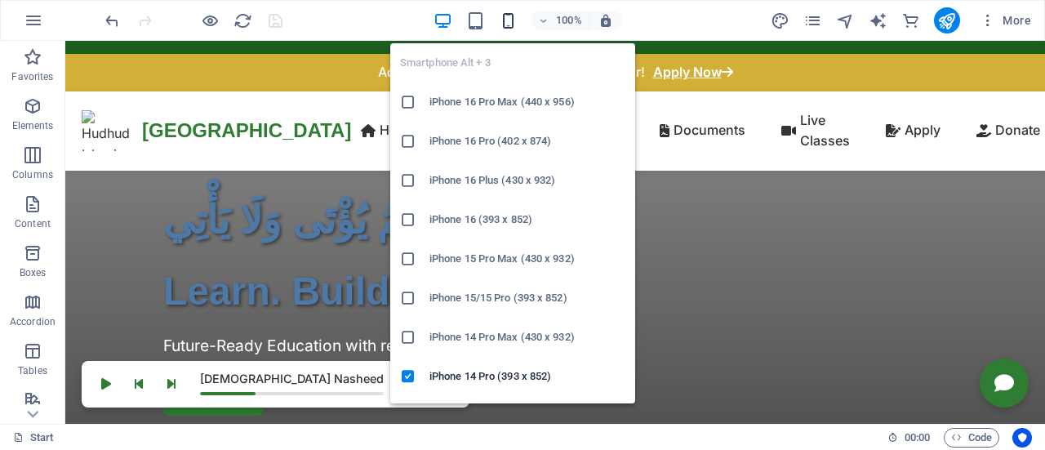
click at [507, 20] on icon "button" at bounding box center [508, 20] width 19 height 19
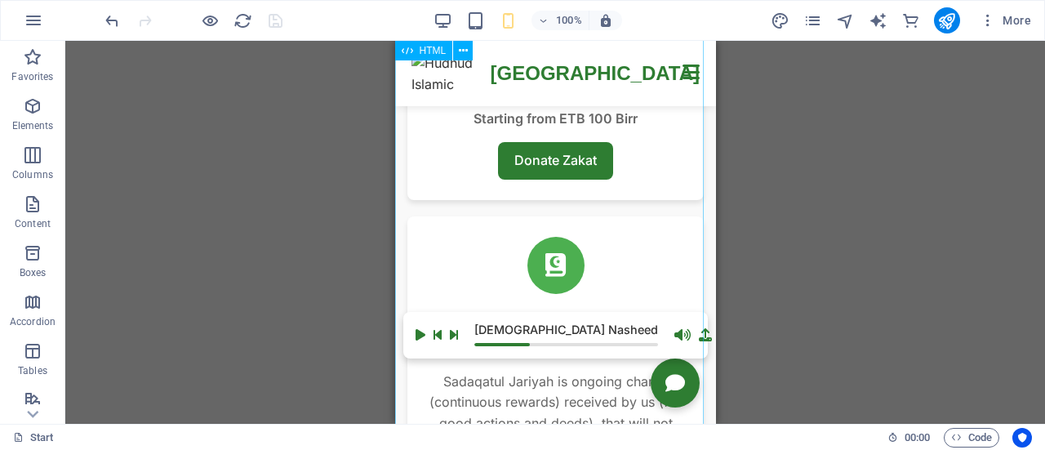
scroll to position [6579, 0]
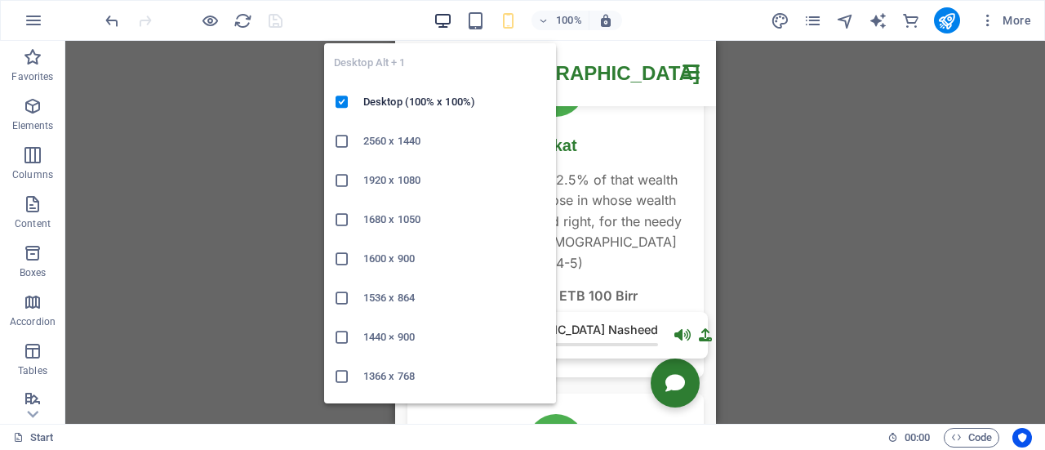
click at [446, 20] on icon "button" at bounding box center [443, 20] width 19 height 19
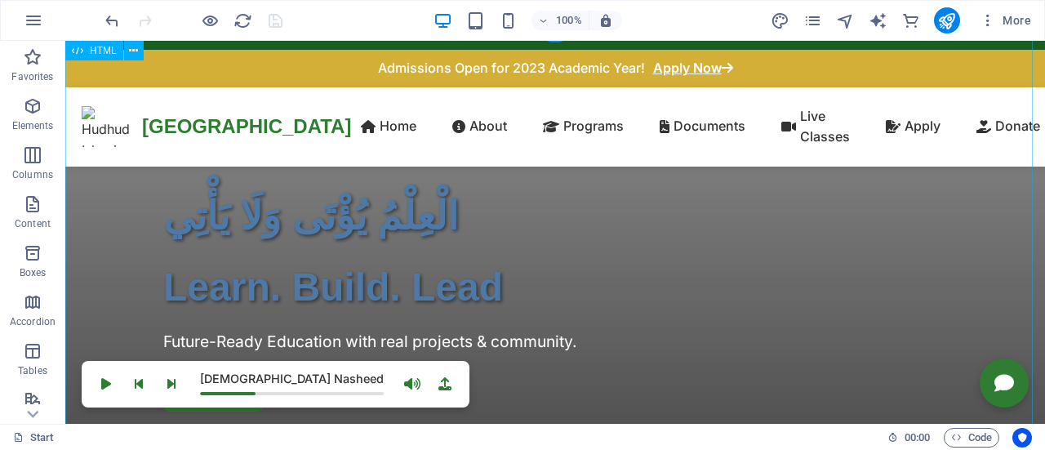
scroll to position [0, 0]
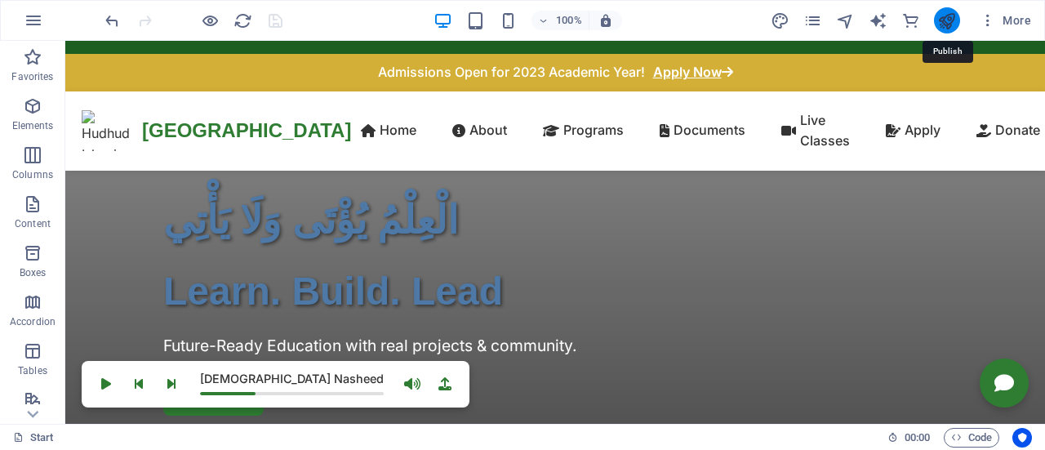
click at [947, 25] on icon "publish" at bounding box center [947, 20] width 19 height 19
